Goal: Navigation & Orientation: Find specific page/section

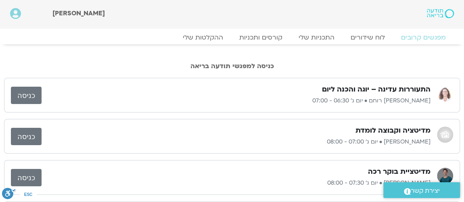
click at [23, 92] on link "כניסה" at bounding box center [26, 95] width 31 height 17
